Goal: Check status

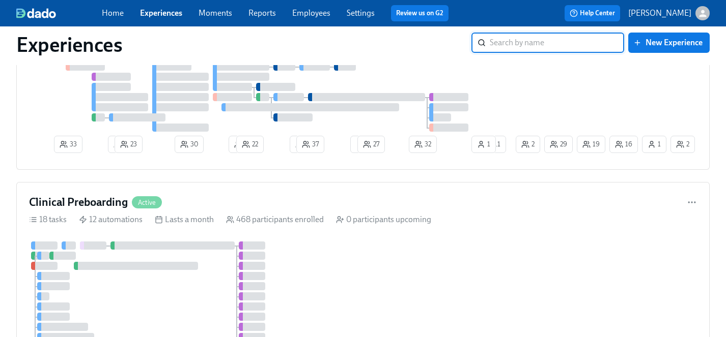
scroll to position [995, 0]
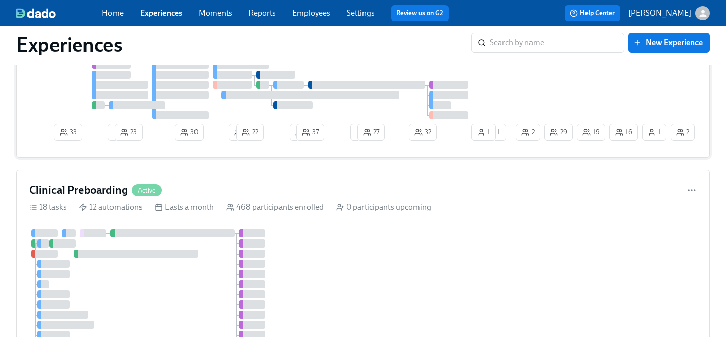
click at [485, 93] on div at bounding box center [271, 75] width 485 height 90
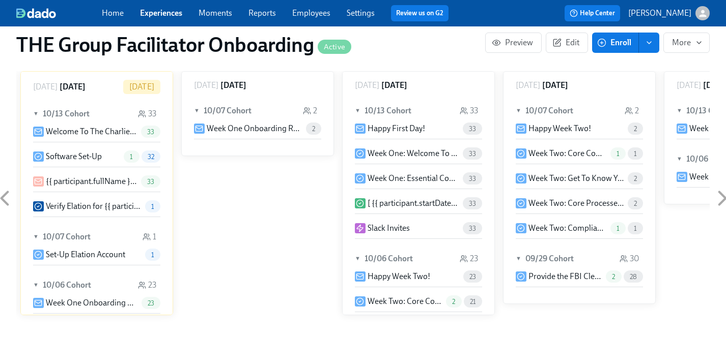
scroll to position [543, 0]
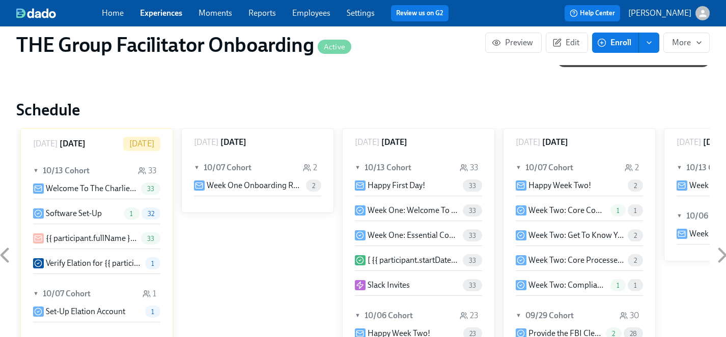
click at [143, 185] on span "33" at bounding box center [150, 189] width 19 height 8
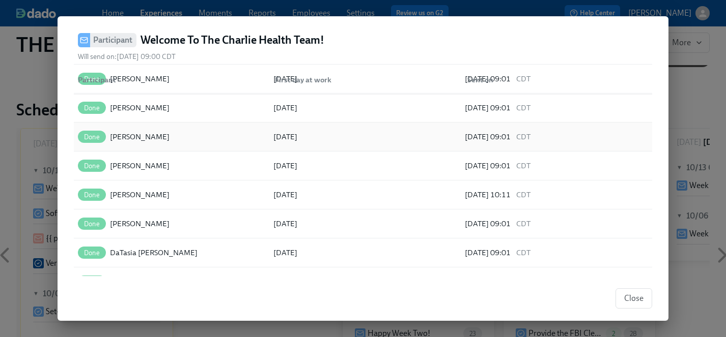
scroll to position [165, 0]
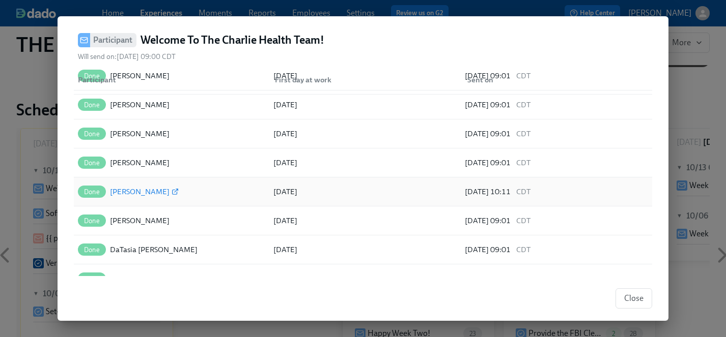
click at [131, 191] on div "[PERSON_NAME]" at bounding box center [140, 192] width 60 height 12
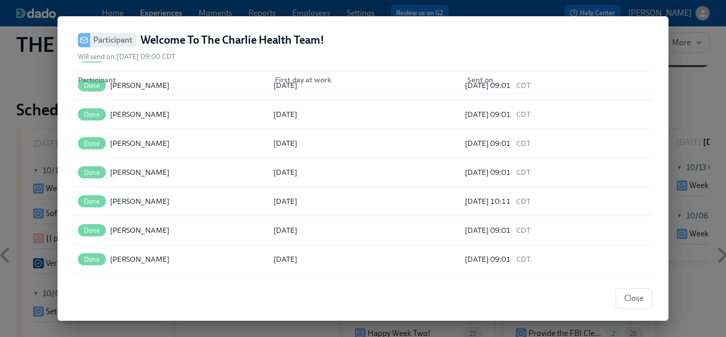
scroll to position [741, 0]
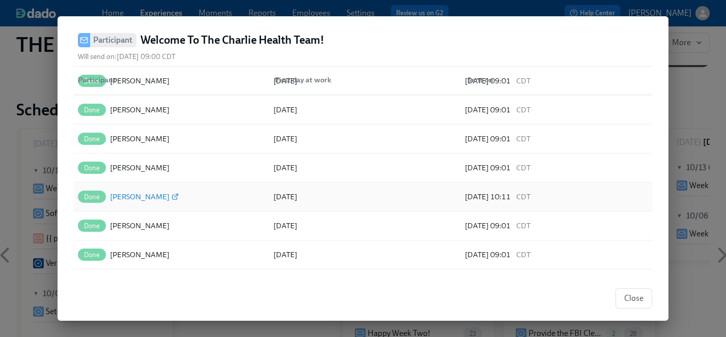
click at [133, 201] on div "[PERSON_NAME]" at bounding box center [140, 197] width 60 height 12
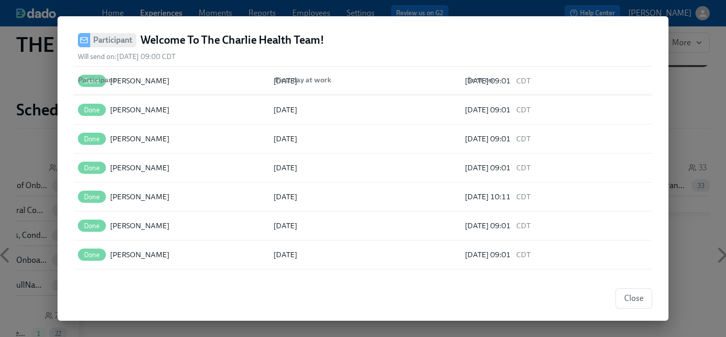
scroll to position [0, 15061]
click at [630, 298] on span "Close" at bounding box center [633, 299] width 19 height 10
